Goal: Information Seeking & Learning: Check status

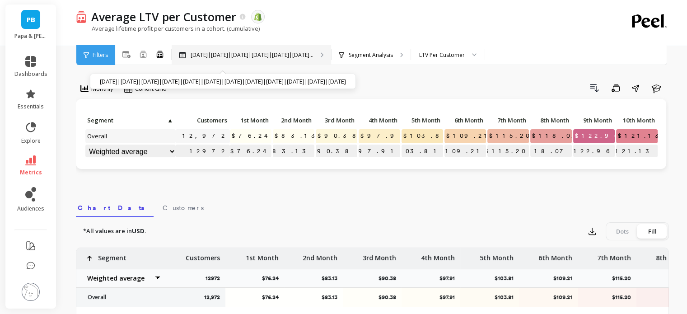
click at [227, 52] on p "[DATE]|[DATE]|[DATE]|[DATE]|[DATE]|[DATE]..." at bounding box center [252, 54] width 123 height 7
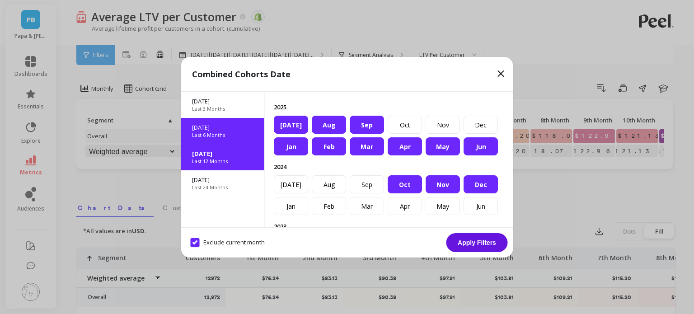
click at [242, 136] on div "Last 6 Months" at bounding box center [222, 134] width 61 height 7
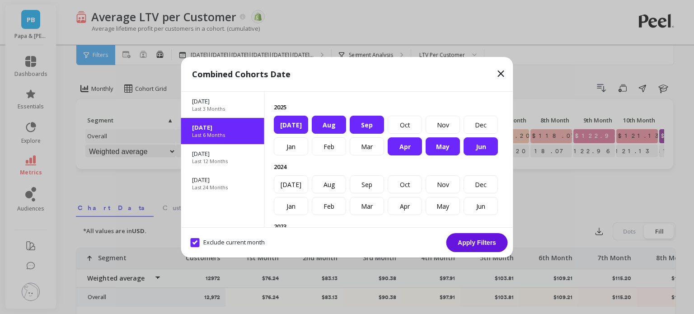
click at [198, 239] on month "Exclude current month" at bounding box center [228, 242] width 74 height 9
checkbox month "true"
click at [384, 134] on div "Sep" at bounding box center [366, 125] width 34 height 18
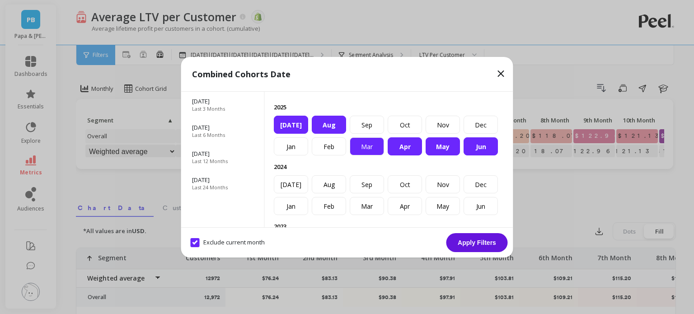
click at [375, 155] on div "Mar" at bounding box center [366, 146] width 34 height 18
click at [491, 246] on button "Apply Filters" at bounding box center [476, 242] width 61 height 19
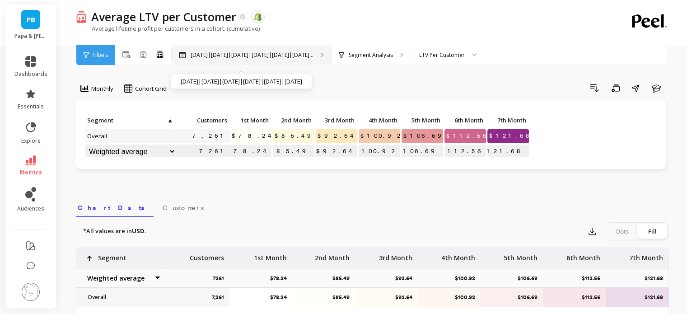
click at [229, 58] on p "[DATE]|[DATE]|[DATE]|[DATE]|[DATE]|[DATE]..." at bounding box center [252, 54] width 123 height 7
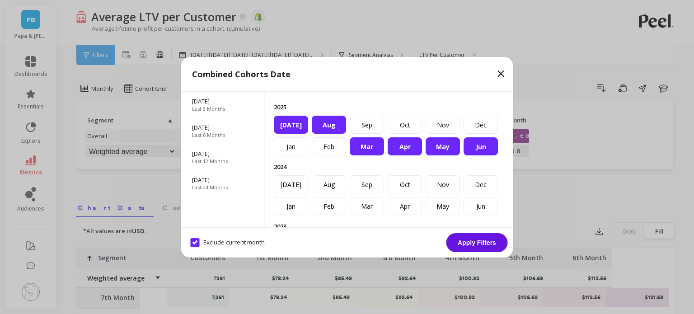
click at [354, 155] on div "Mar" at bounding box center [366, 146] width 34 height 18
click at [371, 155] on div "Mar" at bounding box center [366, 146] width 34 height 18
click at [485, 243] on button "Apply Filters" at bounding box center [476, 242] width 61 height 19
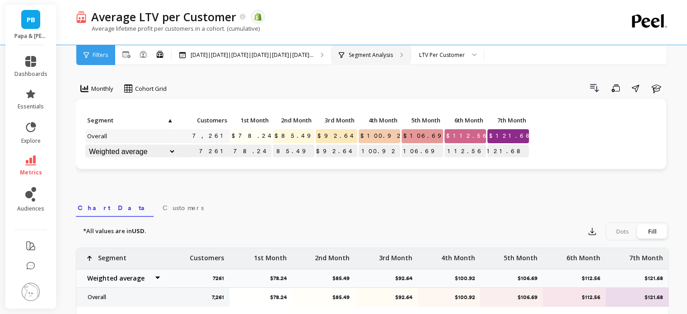
click at [377, 46] on div "Segment Analysis" at bounding box center [370, 55] width 79 height 20
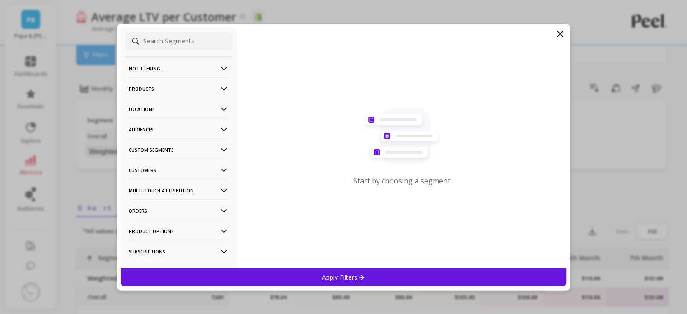
click at [145, 69] on p "No filtering" at bounding box center [179, 68] width 100 height 23
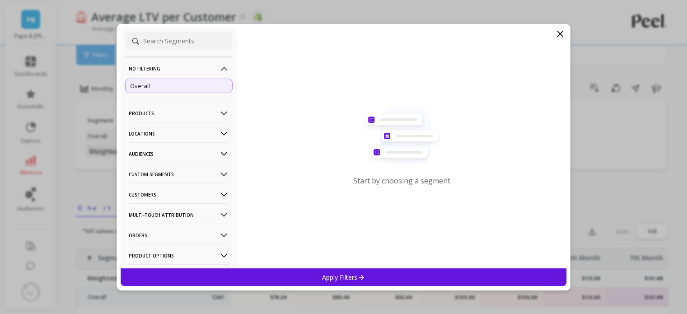
click at [145, 69] on p "No filtering" at bounding box center [179, 68] width 100 height 23
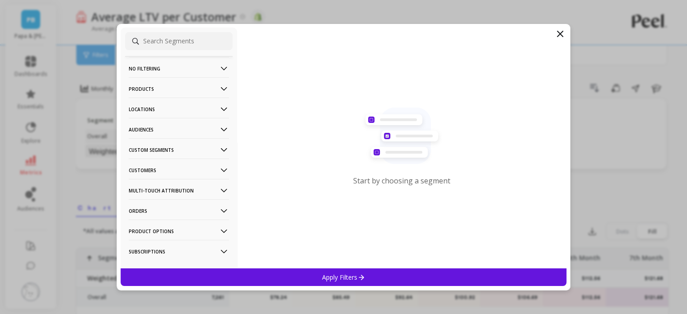
click at [154, 108] on p "Locations" at bounding box center [179, 109] width 100 height 23
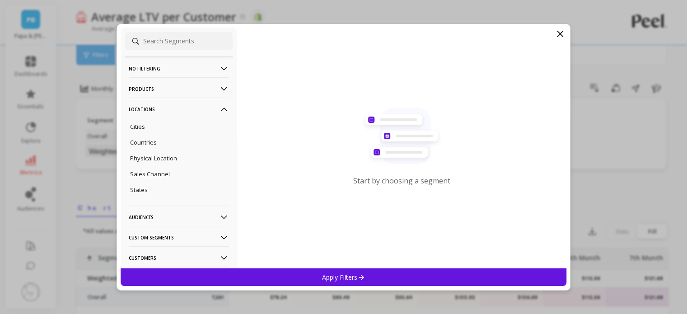
click at [154, 106] on p "Locations" at bounding box center [179, 109] width 100 height 23
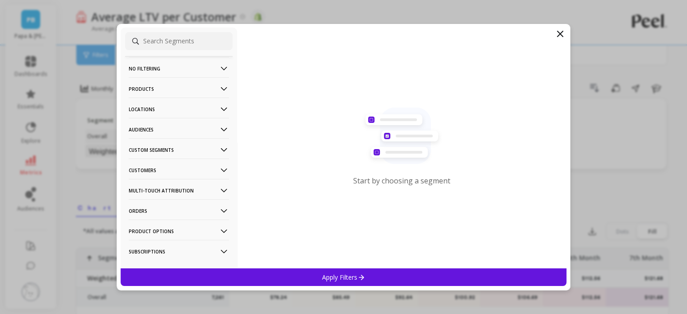
click at [154, 106] on p "Locations" at bounding box center [179, 109] width 100 height 23
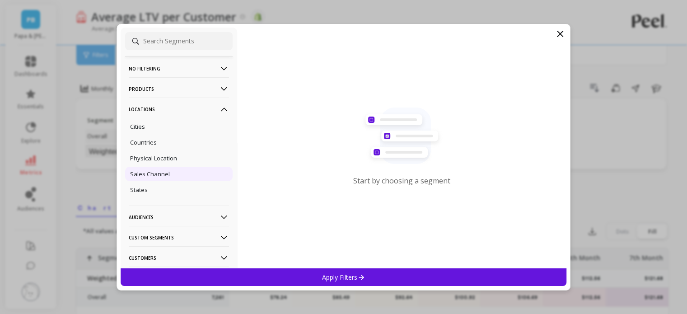
click at [149, 173] on p "Sales Channel" at bounding box center [150, 174] width 40 height 8
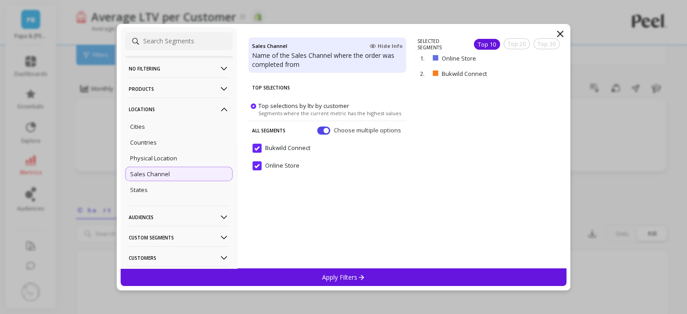
click at [292, 271] on div "Apply Filters" at bounding box center [344, 277] width 446 height 18
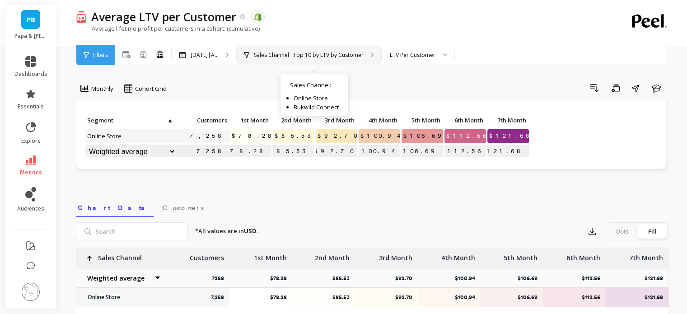
click at [321, 61] on div "Sales Channel : Top 10 by LTV by Customer Sales Channel : Online Store Bukwild …" at bounding box center [309, 55] width 144 height 20
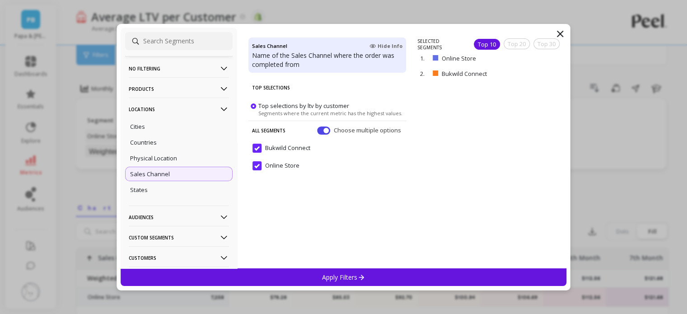
click at [189, 172] on div "Sales Channel" at bounding box center [178, 174] width 107 height 14
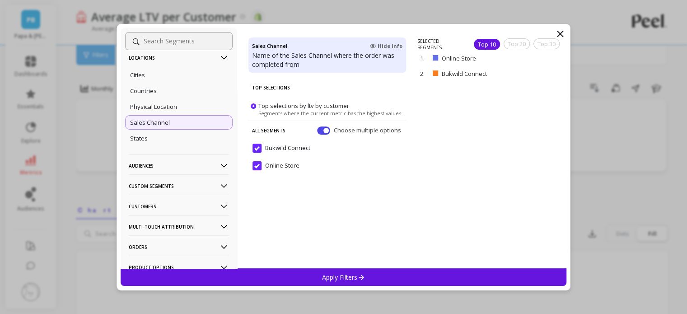
scroll to position [90, 0]
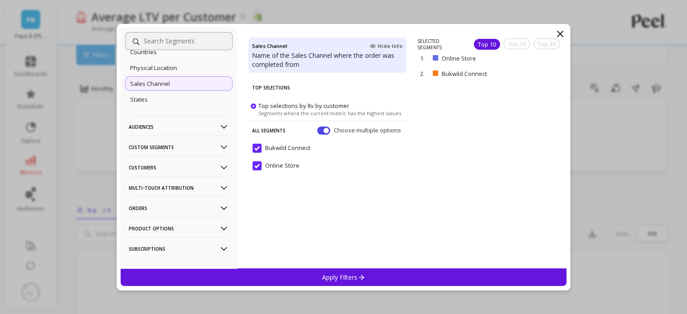
click at [192, 127] on p "Audiences" at bounding box center [179, 126] width 100 height 23
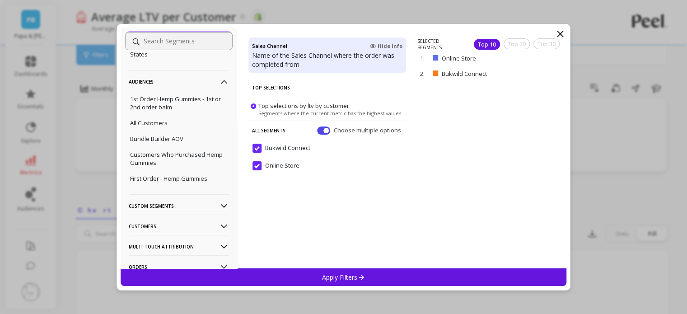
scroll to position [181, 0]
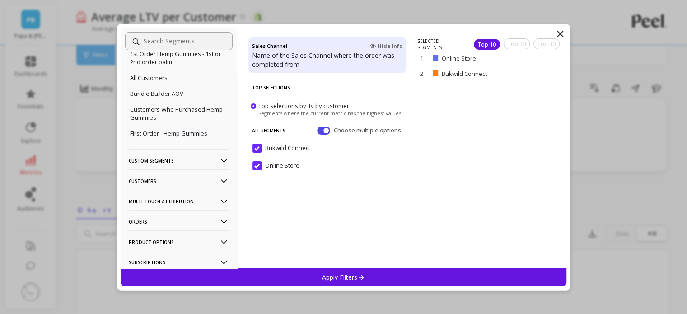
click at [190, 163] on p "Custom Segments" at bounding box center [179, 160] width 100 height 23
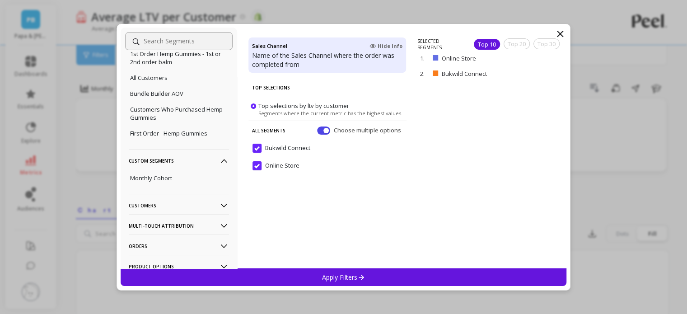
click at [186, 207] on p "Customers" at bounding box center [179, 205] width 100 height 23
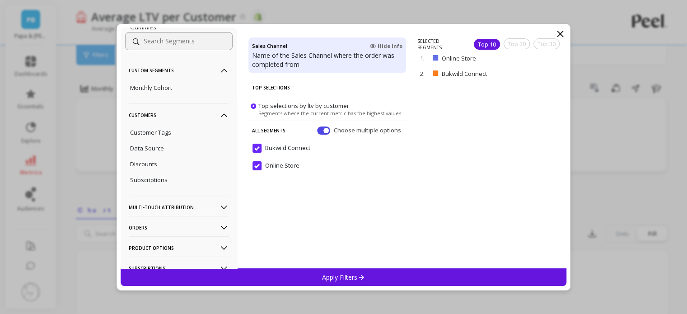
scroll to position [304, 0]
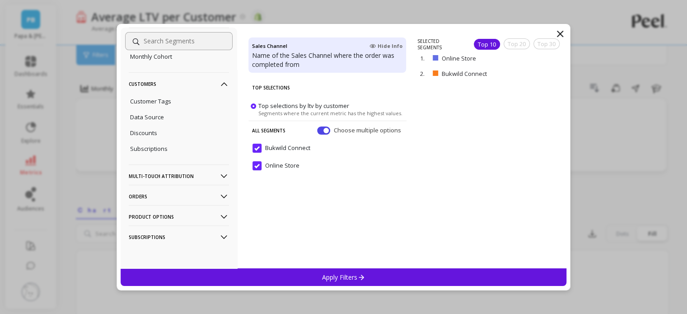
click at [558, 34] on icon at bounding box center [559, 33] width 11 height 11
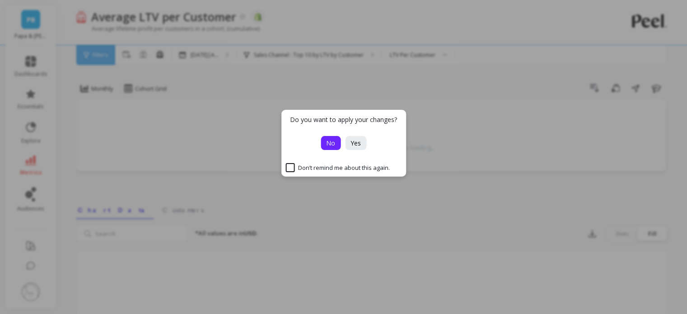
click at [332, 143] on span "No" at bounding box center [330, 143] width 9 height 9
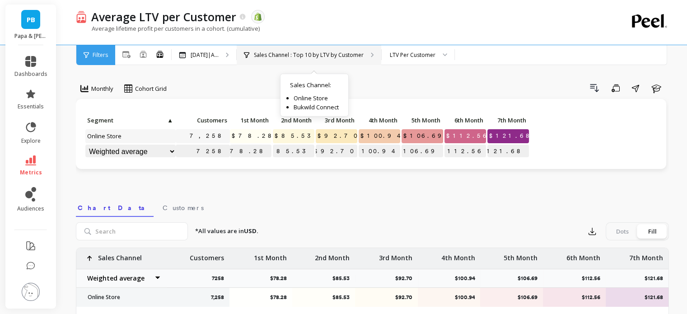
click at [340, 59] on div "Sales Channel : Top 10 by LTV by Customer Sales Channel : Online Store Bukwild …" at bounding box center [309, 55] width 144 height 20
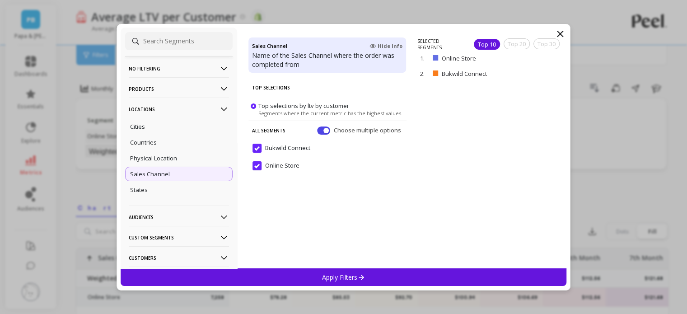
click at [183, 172] on div "Sales Channel" at bounding box center [178, 174] width 107 height 14
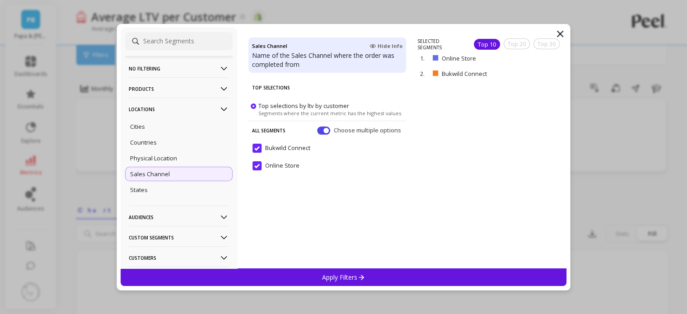
click at [178, 110] on p "Locations" at bounding box center [179, 109] width 100 height 23
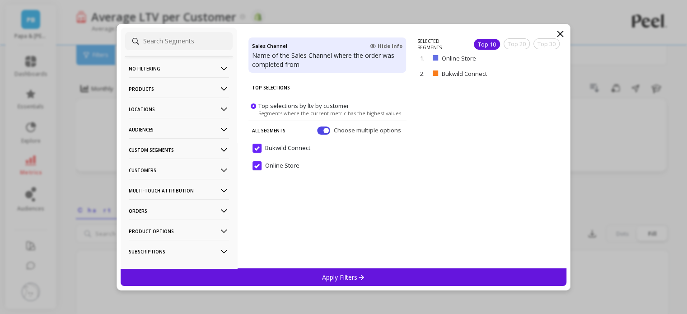
click at [183, 66] on p "No filtering" at bounding box center [179, 68] width 100 height 23
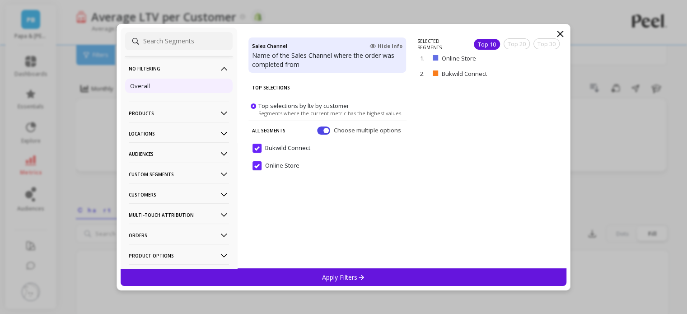
click at [129, 84] on div "Overall" at bounding box center [178, 86] width 107 height 14
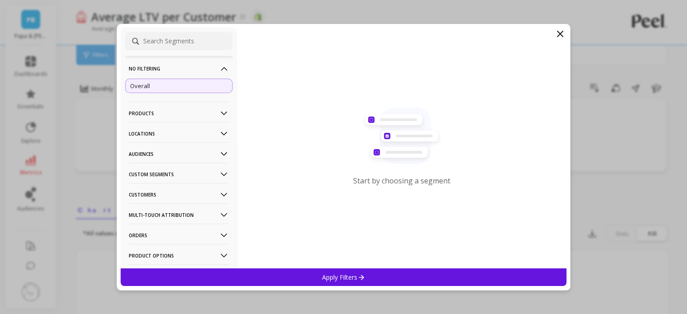
click at [453, 275] on div "Apply Filters" at bounding box center [344, 277] width 446 height 18
